Goal: Feedback & Contribution: Contribute content

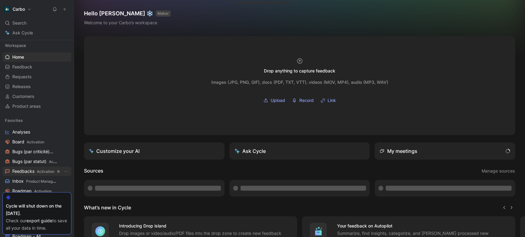
scroll to position [10, 0]
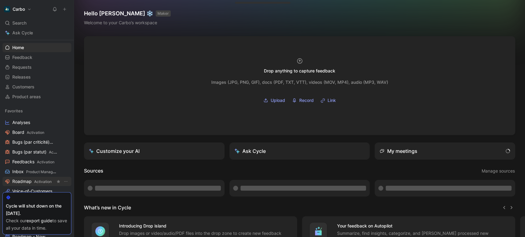
click at [35, 178] on link "Roadmap Activation" at bounding box center [36, 181] width 69 height 9
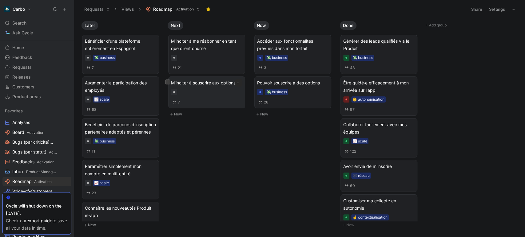
click at [212, 95] on div at bounding box center [206, 92] width 71 height 6
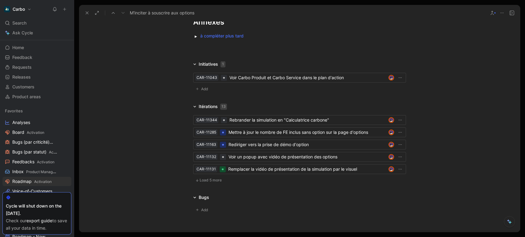
scroll to position [739, 0]
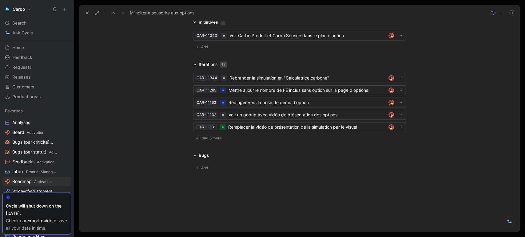
click at [86, 13] on use at bounding box center [87, 13] width 2 height 2
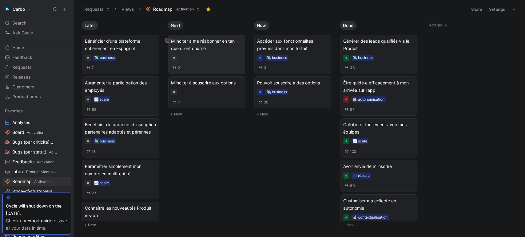
click at [215, 60] on div at bounding box center [206, 58] width 71 height 6
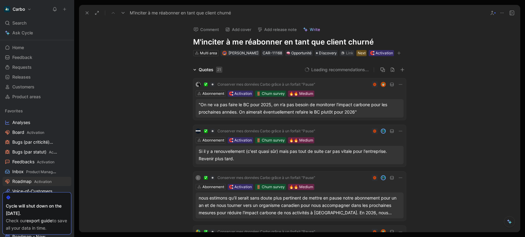
click at [85, 14] on icon at bounding box center [87, 12] width 5 height 5
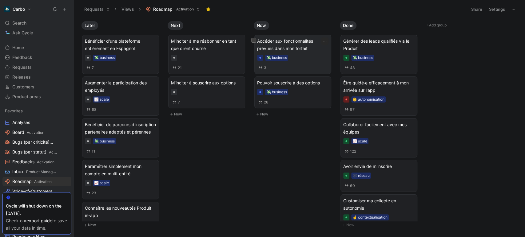
click at [302, 46] on span "Accéder aux fonctionnalités prévues dans mon forfait" at bounding box center [292, 45] width 71 height 15
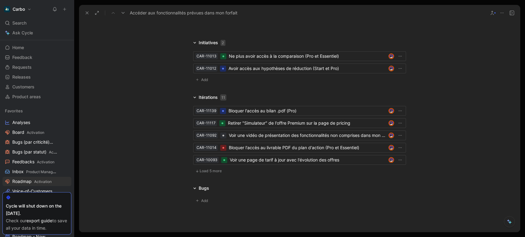
scroll to position [795, 0]
click at [200, 172] on span "Load 5 more" at bounding box center [211, 172] width 22 height 5
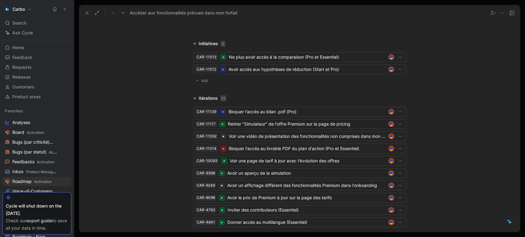
scroll to position [814, 0]
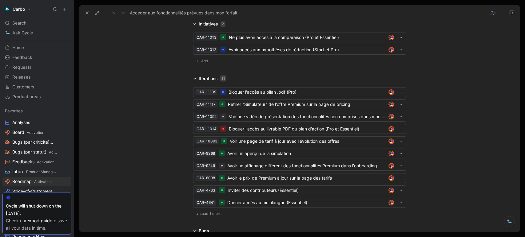
click at [204, 212] on span "Load 1 more" at bounding box center [211, 214] width 22 height 5
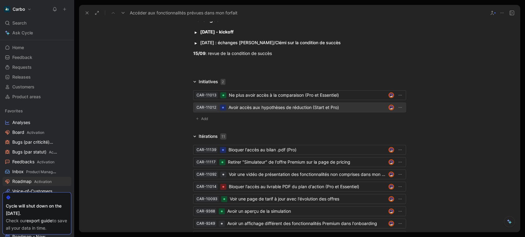
scroll to position [755, 0]
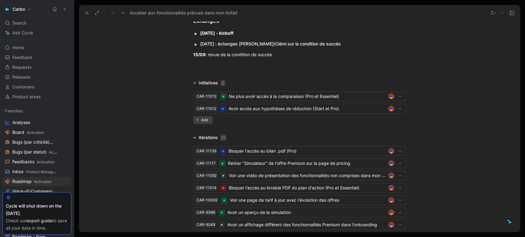
click at [202, 117] on button "Add" at bounding box center [203, 120] width 20 height 8
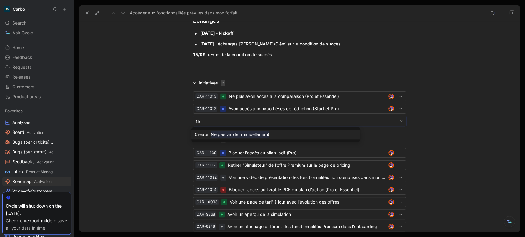
type input "N"
type input "Avoir une validation automatique de mon bilan (Pro)"
click at [288, 133] on mark "Avoir une validation automatique de mon bilan (Pro)" at bounding box center [263, 134] width 104 height 7
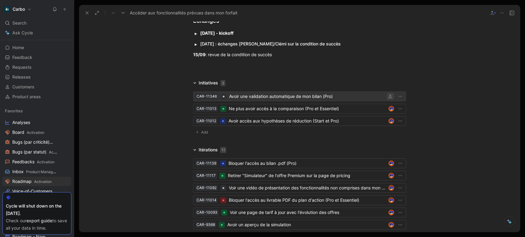
click at [390, 97] on icon "button" at bounding box center [390, 97] width 4 height 4
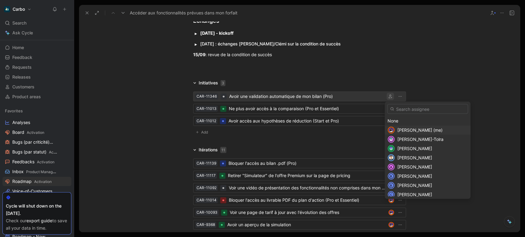
click at [403, 129] on span "[PERSON_NAME] (me)" at bounding box center [419, 130] width 45 height 5
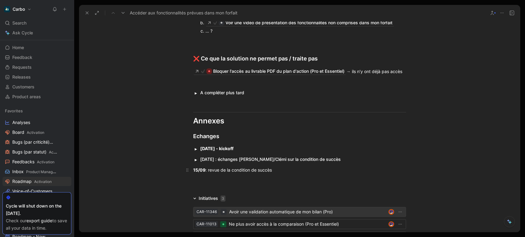
scroll to position [726, 0]
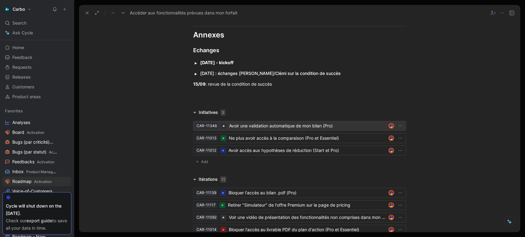
click at [268, 123] on div "Avoir une validation automatique de mon bilan (Pro)" at bounding box center [307, 125] width 157 height 7
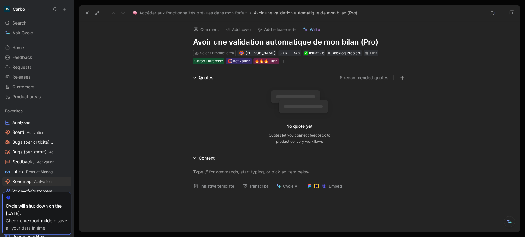
click at [223, 187] on button "Initiative template" at bounding box center [214, 186] width 46 height 9
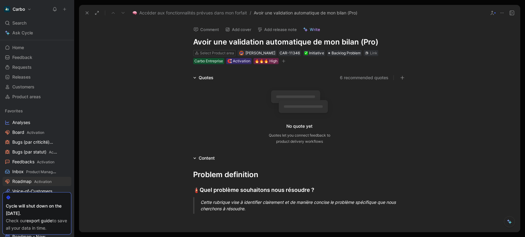
click at [239, 204] on div "Cette rubrique vise à identifier clairement et de manière concise le problème s…" at bounding box center [306, 205] width 213 height 13
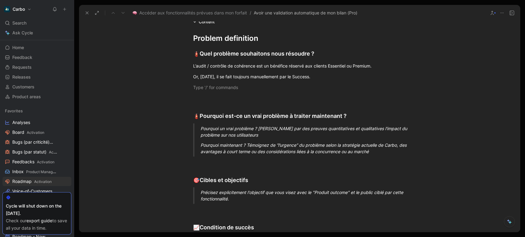
scroll to position [141, 0]
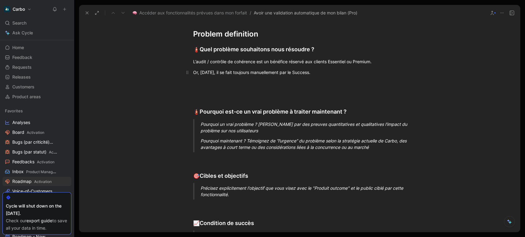
click at [321, 74] on div "Or, [DATE], il se fait toujours manuellement par le Success." at bounding box center [299, 72] width 213 height 6
drag, startPoint x: 321, startPoint y: 73, endPoint x: 391, endPoint y: 71, distance: 70.5
click at [391, 71] on div "Or, [DATE], il se fait toujours manuellement par le Success (voir le process pr…" at bounding box center [299, 72] width 213 height 6
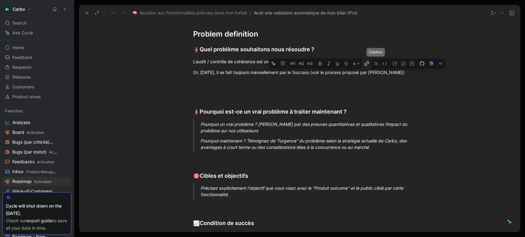
click at [368, 63] on icon "button" at bounding box center [366, 63] width 5 height 5
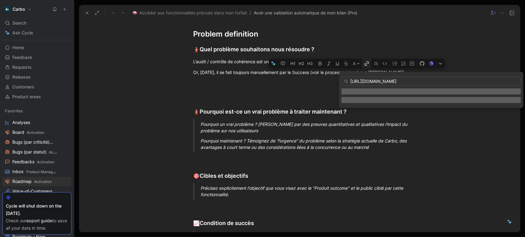
scroll to position [0, 98]
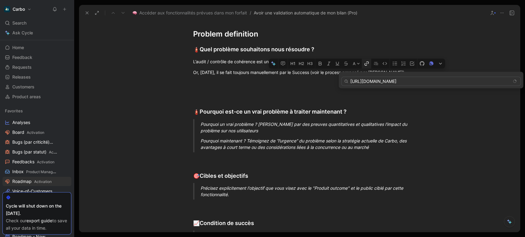
type input "[URL][DOMAIN_NAME]"
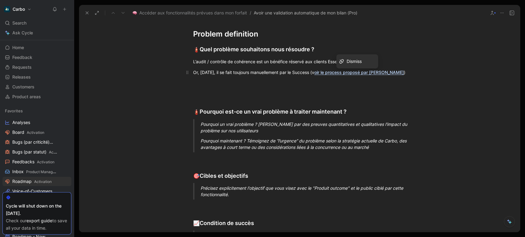
click at [314, 72] on div "Or, [DATE], il se fait toujours manuellement par le Success (v oir le process p…" at bounding box center [299, 72] width 213 height 6
click at [268, 91] on div at bounding box center [299, 94] width 213 height 6
click at [209, 83] on div at bounding box center [299, 83] width 213 height 6
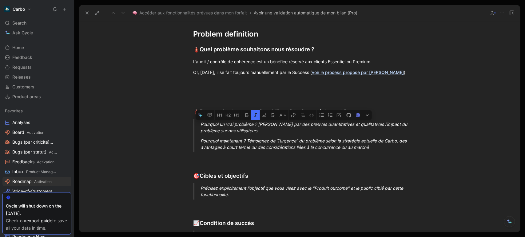
drag, startPoint x: 382, startPoint y: 147, endPoint x: 198, endPoint y: 125, distance: 185.5
click at [198, 125] on blockquote "Pourquoi un vrai problème ? [PERSON_NAME] par des preuves quantitatives et qual…" at bounding box center [299, 135] width 236 height 33
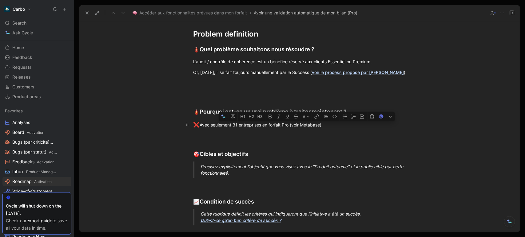
drag, startPoint x: 293, startPoint y: 123, endPoint x: 322, endPoint y: 125, distance: 29.0
click at [322, 125] on div "❌ Avec seulement 31 entreprises en forfait Pro (voir Metabase)" at bounding box center [299, 125] width 213 height 8
click at [315, 114] on icon "button" at bounding box center [316, 116] width 5 height 5
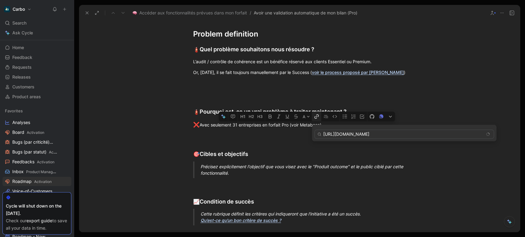
scroll to position [0, 591]
type input "[URL][DOMAIN_NAME]"
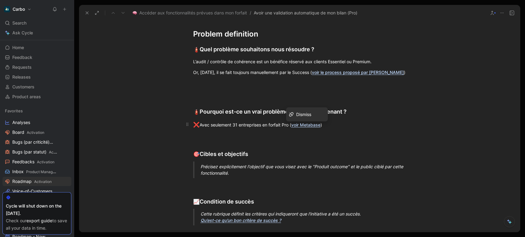
click at [337, 129] on p "❌ Avec seulement 31 entreprises en forfait Pro ( voir Metabase )" at bounding box center [299, 125] width 236 height 12
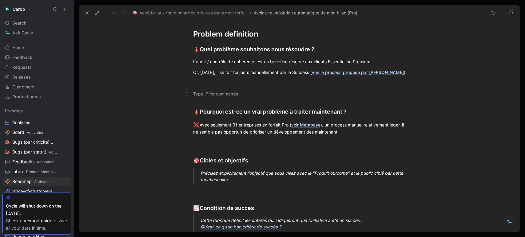
click at [226, 92] on div at bounding box center [299, 94] width 213 height 6
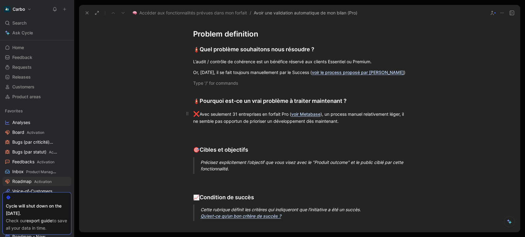
click at [328, 114] on div "❌ Avec seulement 31 entreprises en forfait Pro ( voir Metabase ), un process ma…" at bounding box center [299, 117] width 213 height 14
click at [237, 113] on div "❌ Avec seulement 31 entreprises en forfait Pro ( voir Metabase ), un process ma…" at bounding box center [299, 117] width 213 height 14
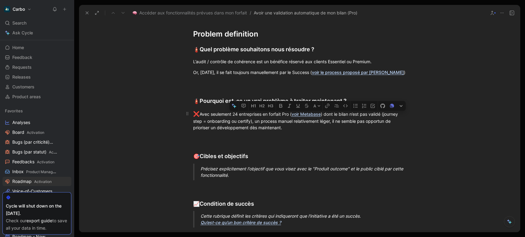
drag, startPoint x: 251, startPoint y: 122, endPoint x: 384, endPoint y: 114, distance: 132.7
click at [384, 114] on div "❌ Avec seulement 24 entreprises en forfait Pro ( voir Metabase ) dont le bilan …" at bounding box center [299, 120] width 213 height 21
click at [290, 105] on icon "button" at bounding box center [289, 106] width 5 height 5
click at [310, 129] on div "❌ Avec seulement 24 entreprises en forfait Pro ( voir Metabase ) dont le bilan …" at bounding box center [299, 120] width 213 height 21
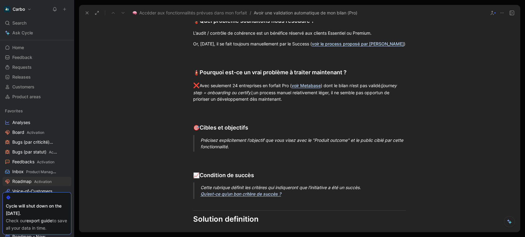
scroll to position [170, 0]
click at [220, 137] on div "Précisez explicitement l'objectif que vous visez avec le "Produit outcome" et l…" at bounding box center [306, 143] width 213 height 13
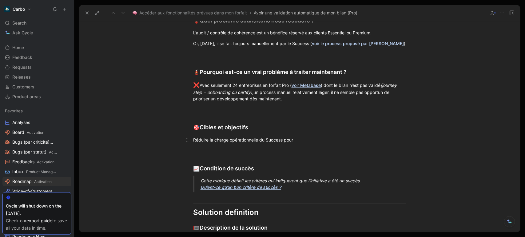
click at [193, 140] on div "Réduire la charge opérationnelle du Success pour" at bounding box center [299, 140] width 213 height 6
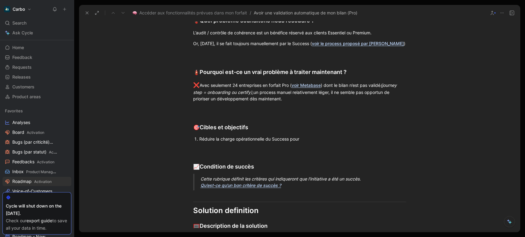
click at [309, 140] on div "Réduire la charge opérationnelle du Success pour" at bounding box center [302, 139] width 207 height 6
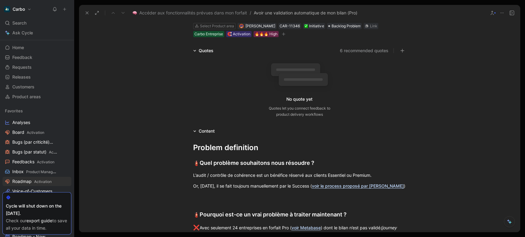
scroll to position [0, 0]
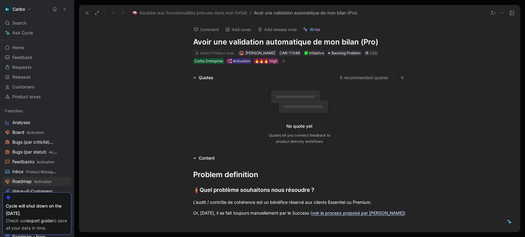
click at [510, 14] on icon at bounding box center [511, 12] width 5 height 5
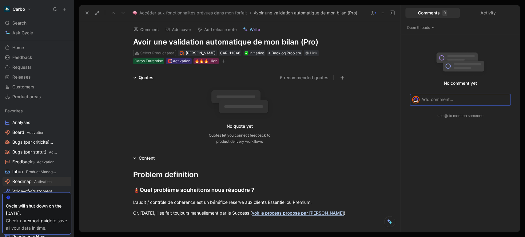
click at [436, 100] on p at bounding box center [464, 99] width 87 height 6
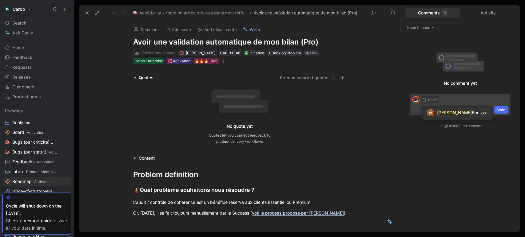
click at [444, 111] on mark "[PERSON_NAME]" at bounding box center [454, 112] width 35 height 5
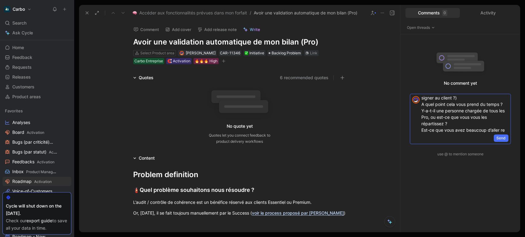
scroll to position [56, 0]
click at [499, 136] on span "Send" at bounding box center [500, 138] width 9 height 6
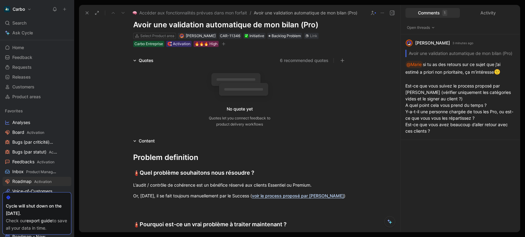
scroll to position [0, 0]
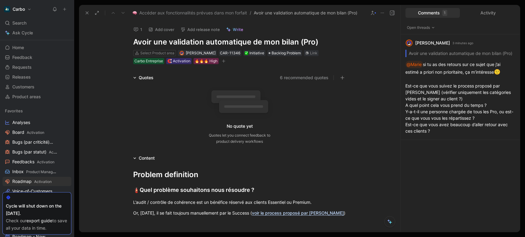
click at [259, 40] on h1 "Avoir une validation automatique de mon bilan (Pro)" at bounding box center [239, 42] width 213 height 10
click at [289, 53] on span "Backlog Problem" at bounding box center [286, 53] width 29 height 6
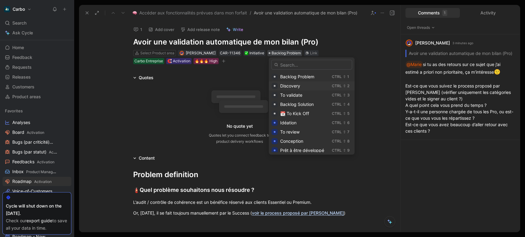
click at [301, 85] on div "Discovery" at bounding box center [304, 85] width 49 height 7
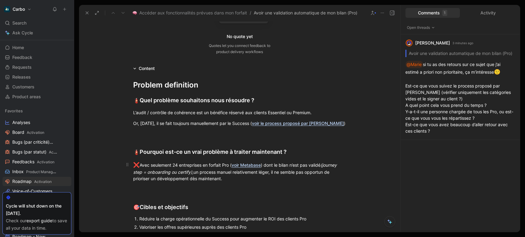
scroll to position [91, 0]
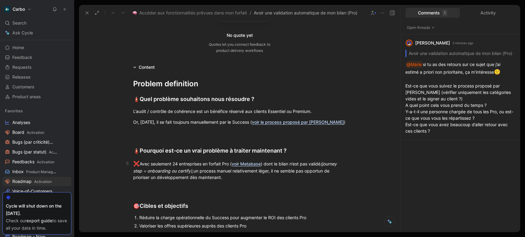
click at [130, 163] on p "❌ Avec seulement 24 entreprises en forfait Pro ( voir Metabase ) dont le bilan …" at bounding box center [239, 170] width 236 height 25
click at [253, 175] on div "❌ Avec seulement 24 entreprises en forfait Pro ( voir Metabase ) dont le bilan …" at bounding box center [239, 170] width 213 height 21
